Goal: Task Accomplishment & Management: Manage account settings

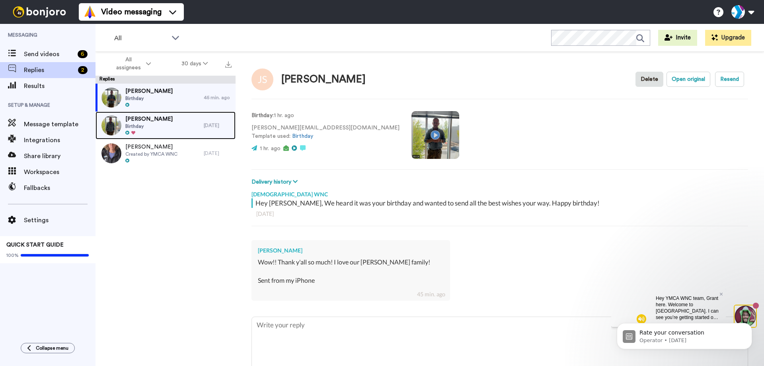
click at [173, 125] on div "Kathleen Cleary Birthday" at bounding box center [149, 125] width 108 height 28
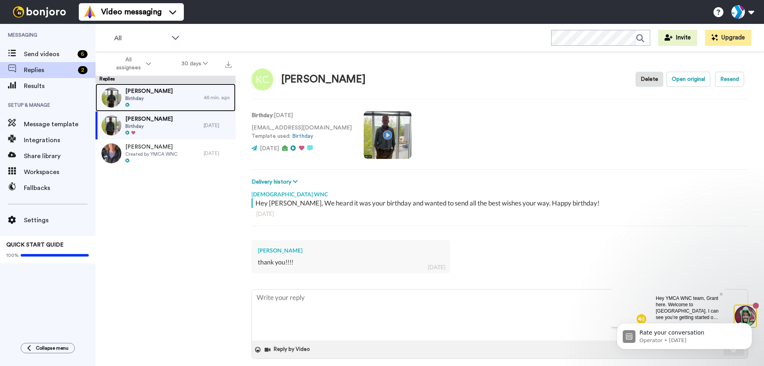
click at [172, 98] on div "Dawn Smith Birthday" at bounding box center [149, 98] width 108 height 28
type textarea "x"
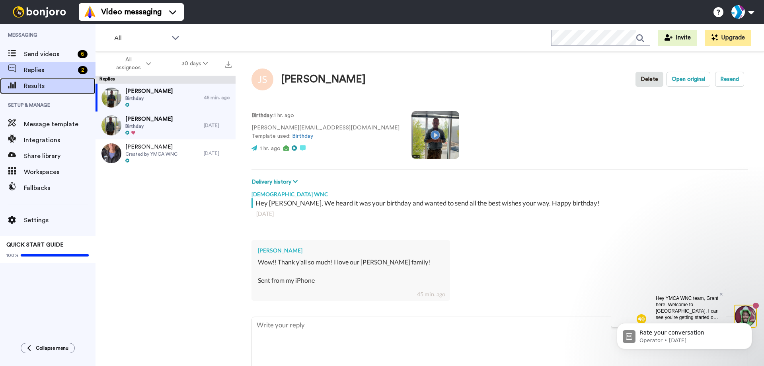
click at [49, 88] on span "Results" at bounding box center [60, 86] width 72 height 10
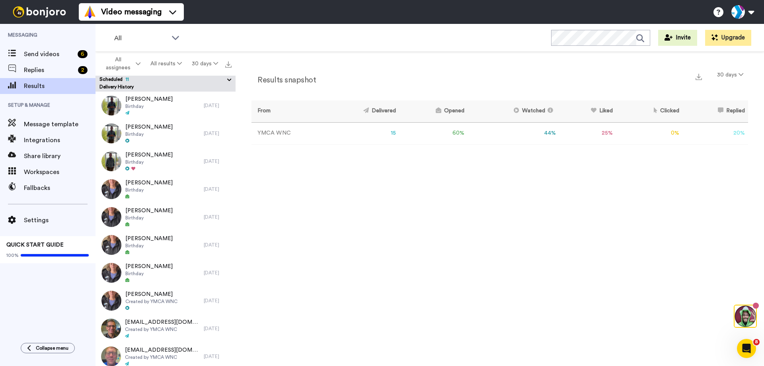
click at [227, 81] on icon at bounding box center [230, 80] width 8 height 8
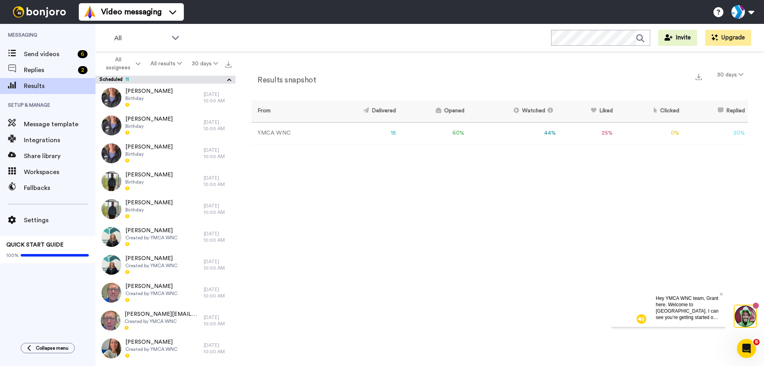
click at [227, 81] on icon at bounding box center [230, 80] width 8 height 8
